Goal: Transaction & Acquisition: Download file/media

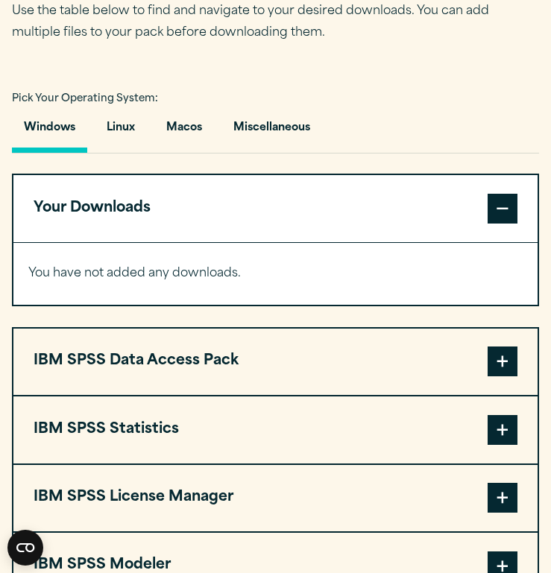
scroll to position [1002, 0]
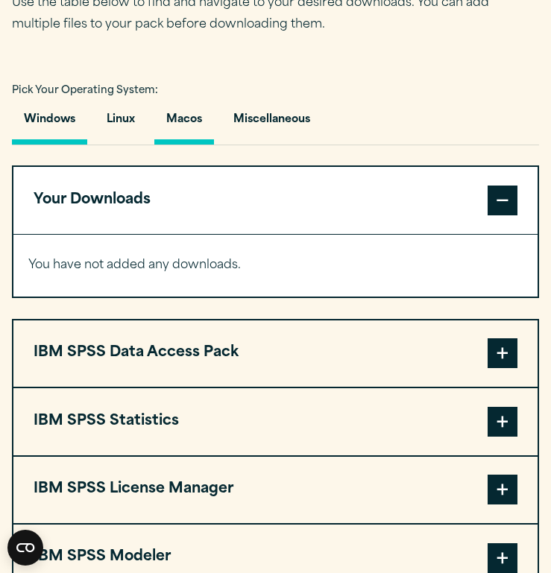
click at [190, 115] on button "Macos" at bounding box center [184, 123] width 60 height 42
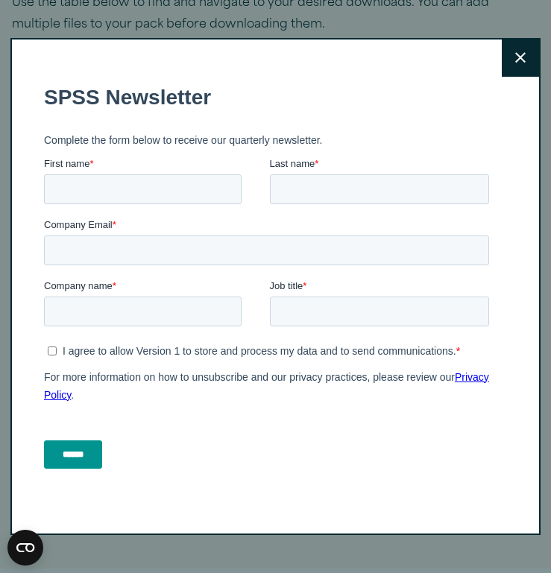
click at [520, 50] on button "Close" at bounding box center [520, 58] width 37 height 37
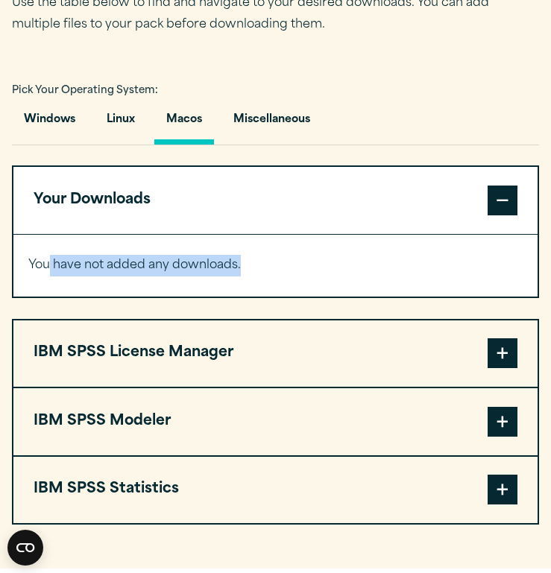
drag, startPoint x: 48, startPoint y: 268, endPoint x: 252, endPoint y: 268, distance: 204.3
click at [252, 268] on p "You have not added any downloads." at bounding box center [275, 266] width 494 height 22
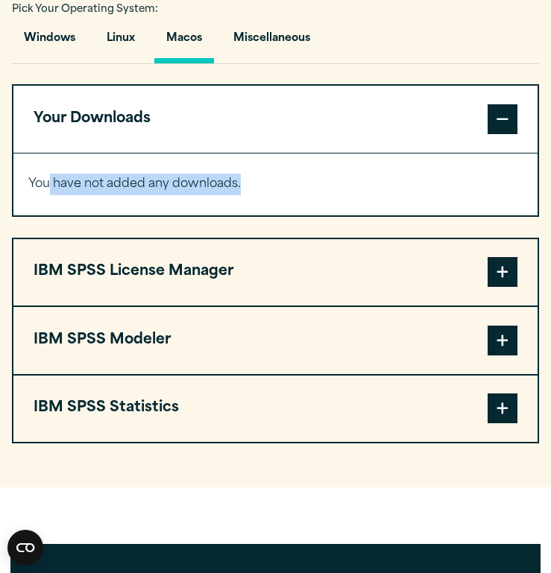
scroll to position [1089, 0]
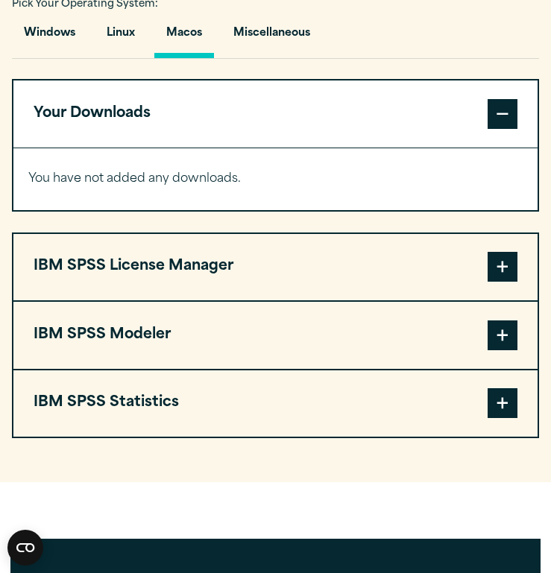
click at [293, 224] on div "IBM SPSS Data Access Pack Version 8 Plugin 32 & 64 Bit Data Access Pack 8.0.zip…" at bounding box center [275, 258] width 527 height 359
click at [433, 385] on button "IBM SPSS Statistics" at bounding box center [275, 404] width 524 height 66
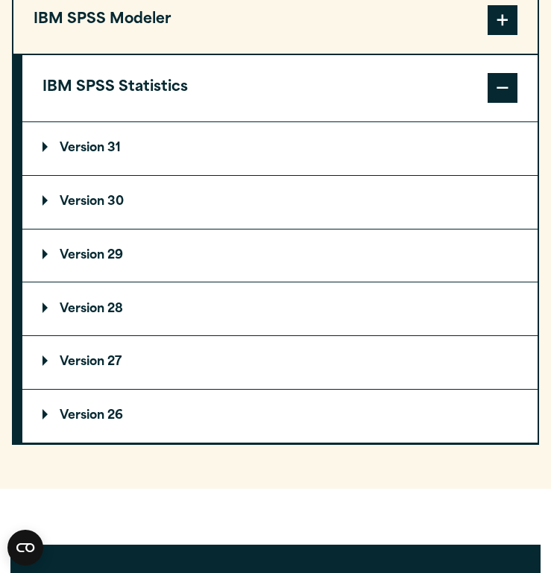
scroll to position [1409, 0]
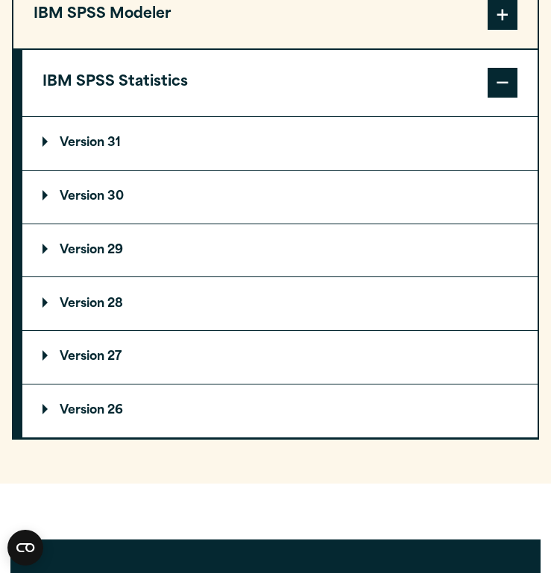
click at [109, 195] on p "Version 30" at bounding box center [82, 197] width 81 height 12
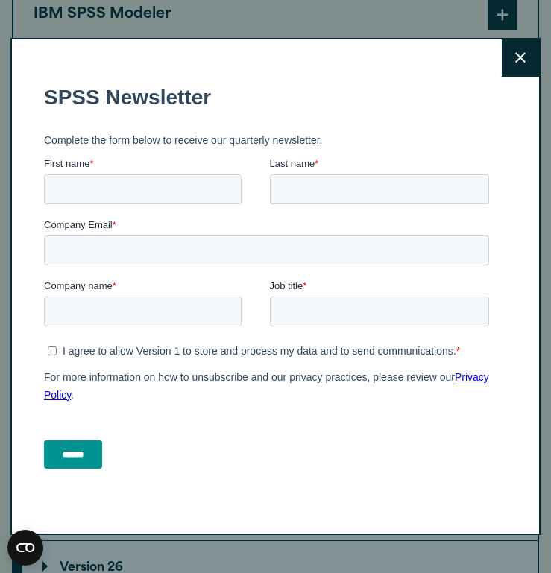
click at [522, 55] on icon at bounding box center [520, 57] width 10 height 10
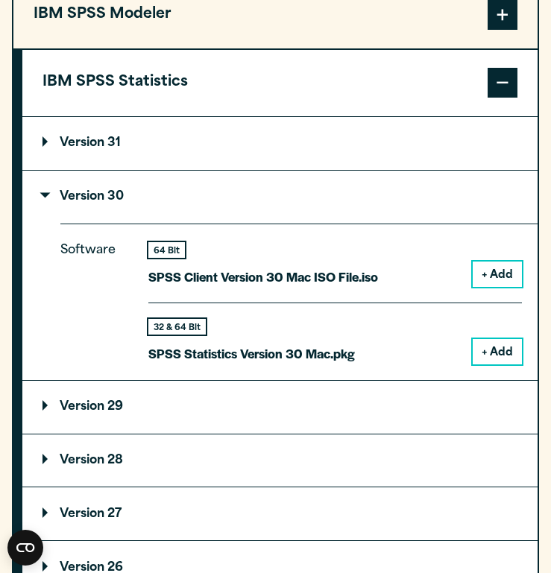
click at [498, 345] on button "+ Add" at bounding box center [497, 351] width 49 height 25
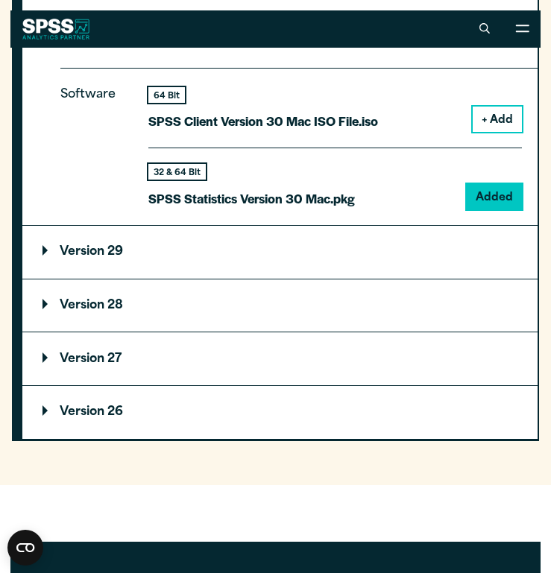
scroll to position [1605, 0]
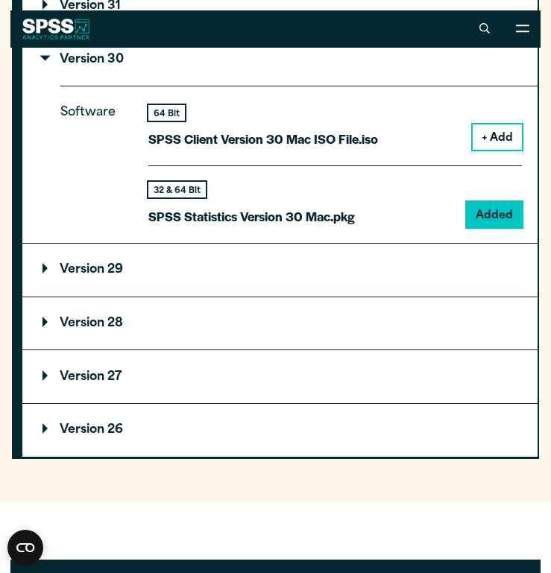
click at [494, 142] on button "+ Add" at bounding box center [497, 137] width 49 height 25
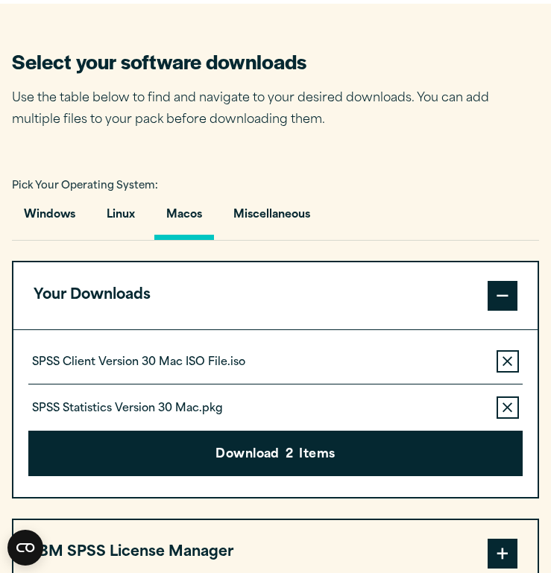
scroll to position [907, 0]
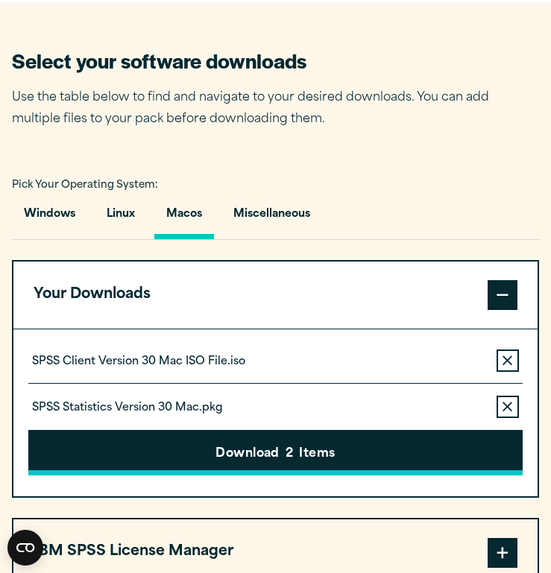
click at [371, 438] on button "Download 2 Items" at bounding box center [275, 453] width 494 height 46
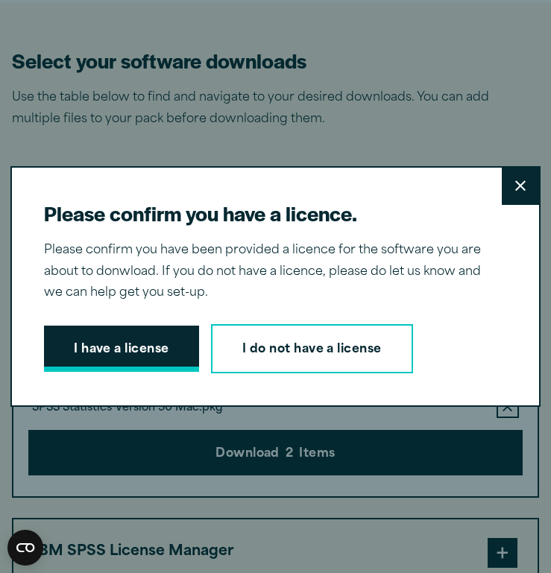
click at [140, 351] on button "I have a license" at bounding box center [121, 349] width 155 height 46
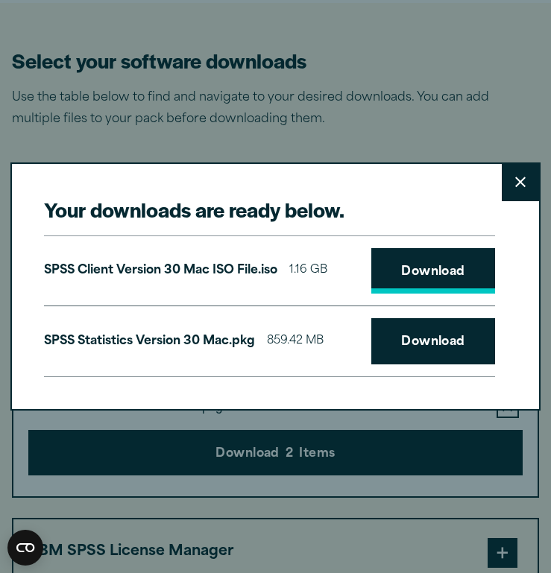
click at [409, 280] on link "Download" at bounding box center [433, 271] width 124 height 46
click at [420, 339] on link "Download" at bounding box center [433, 341] width 124 height 46
click at [429, 277] on link "Download" at bounding box center [433, 271] width 124 height 46
click at [451, 339] on link "Download" at bounding box center [433, 341] width 124 height 46
